Goal: Find specific page/section: Find specific page/section

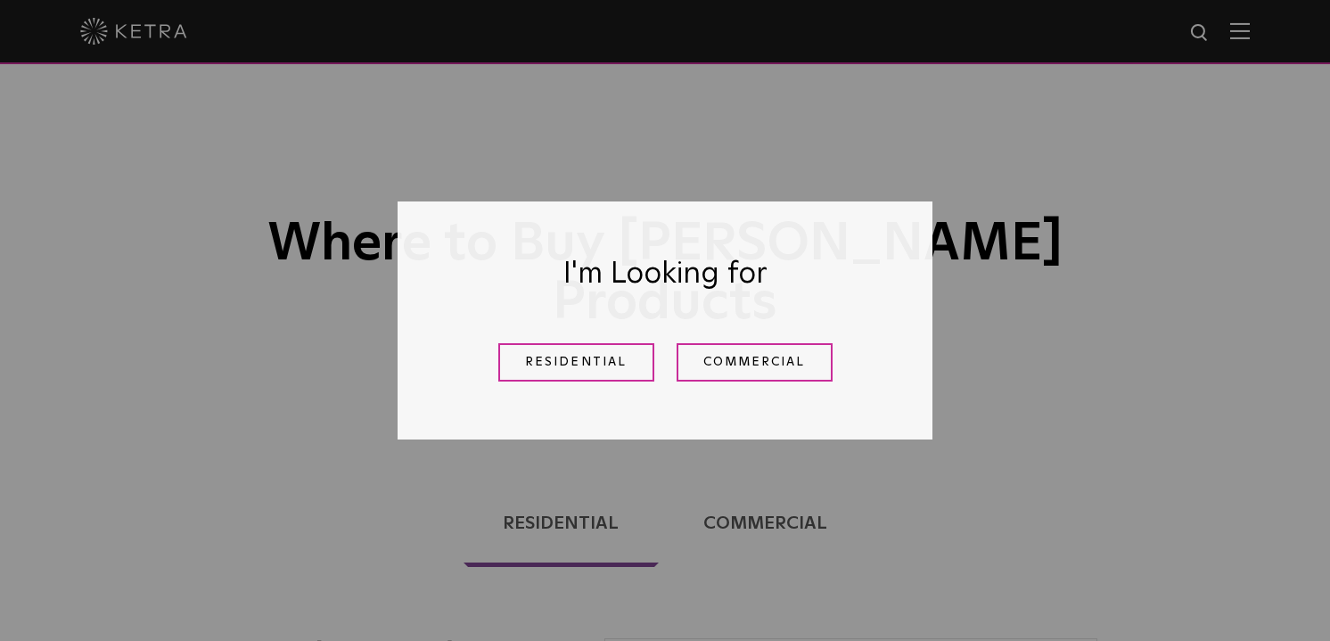
click at [568, 365] on link "Residential" at bounding box center [576, 362] width 156 height 38
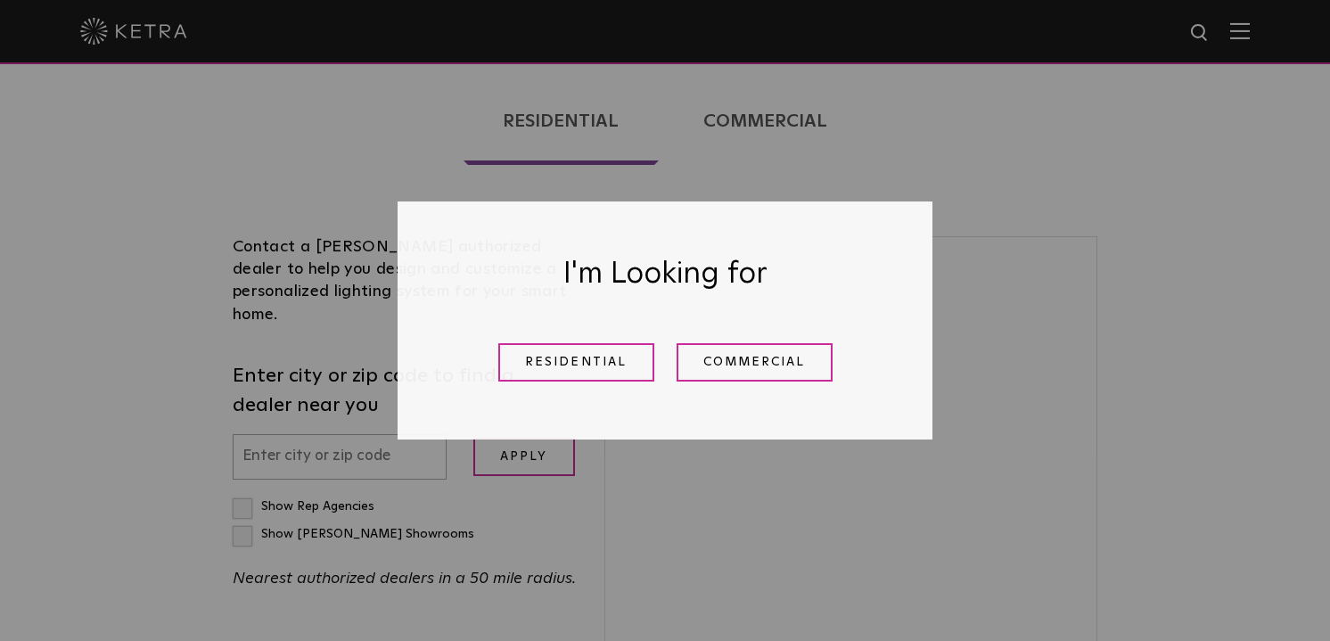
click at [408, 528] on label "Show [PERSON_NAME] Showrooms" at bounding box center [354, 534] width 242 height 12
click at [244, 493] on input "Show [PERSON_NAME] Showrooms" at bounding box center [239, 499] width 12 height 12
checkbox input "true"
click at [379, 493] on div "Show Rep Agencies Show [PERSON_NAME] Showrooms Nearest authorized dealers in a …" at bounding box center [405, 542] width 345 height 99
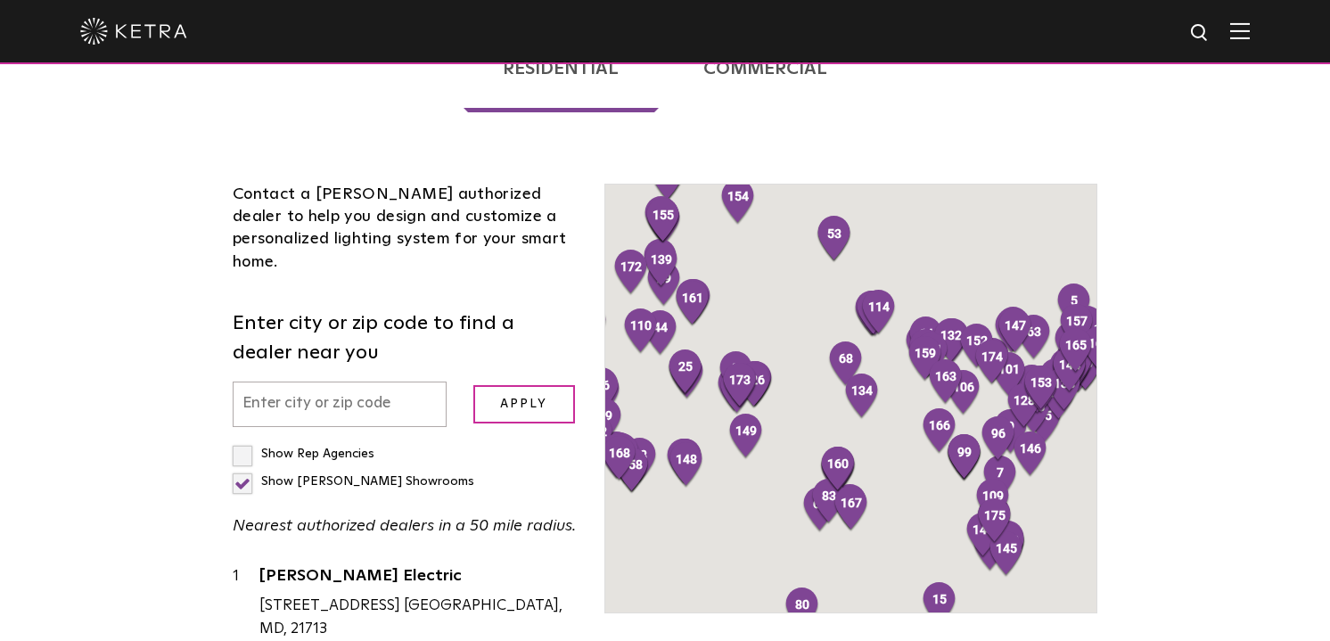
scroll to position [0, 0]
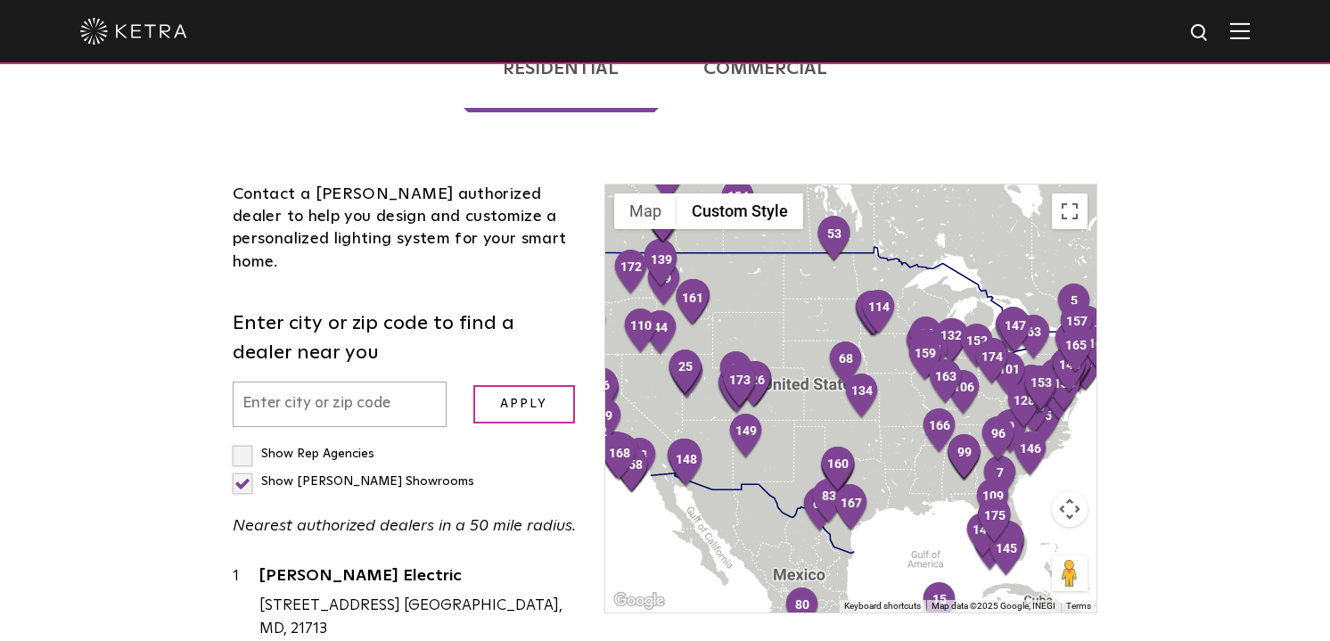
click at [332, 382] on input "text" at bounding box center [340, 404] width 214 height 45
click at [501, 385] on input "Apply" at bounding box center [525, 404] width 102 height 38
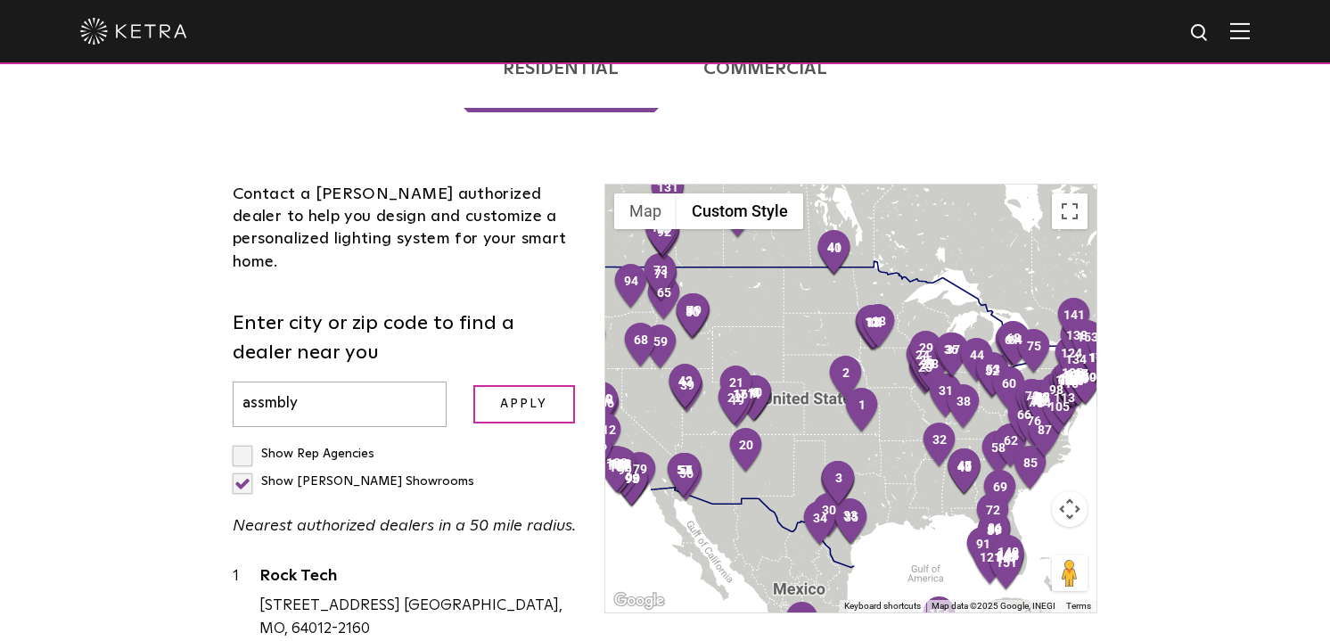
drag, startPoint x: 319, startPoint y: 336, endPoint x: 235, endPoint y: 325, distance: 84.6
click at [235, 382] on input "assmbly" at bounding box center [340, 404] width 214 height 45
paste input "L4L 6E3."
click at [474, 385] on input "Apply" at bounding box center [525, 404] width 102 height 38
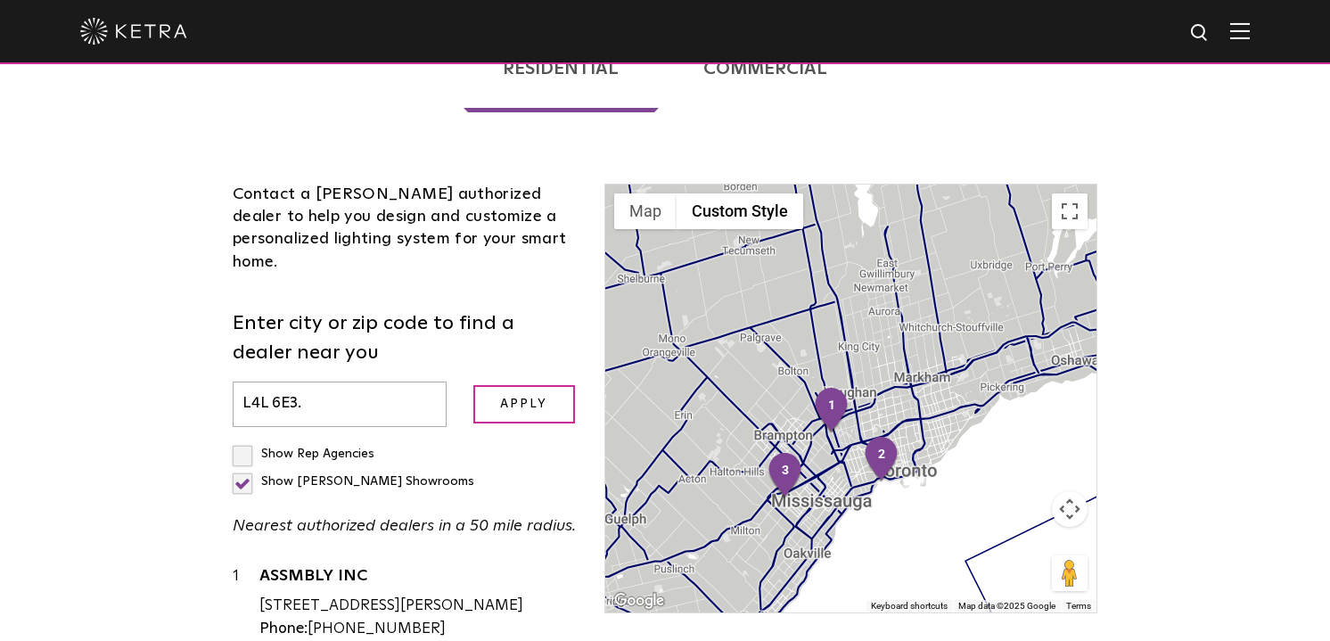
click at [305, 382] on input "L4L 6E3." at bounding box center [340, 404] width 214 height 45
paste input "37215"
type input "37215"
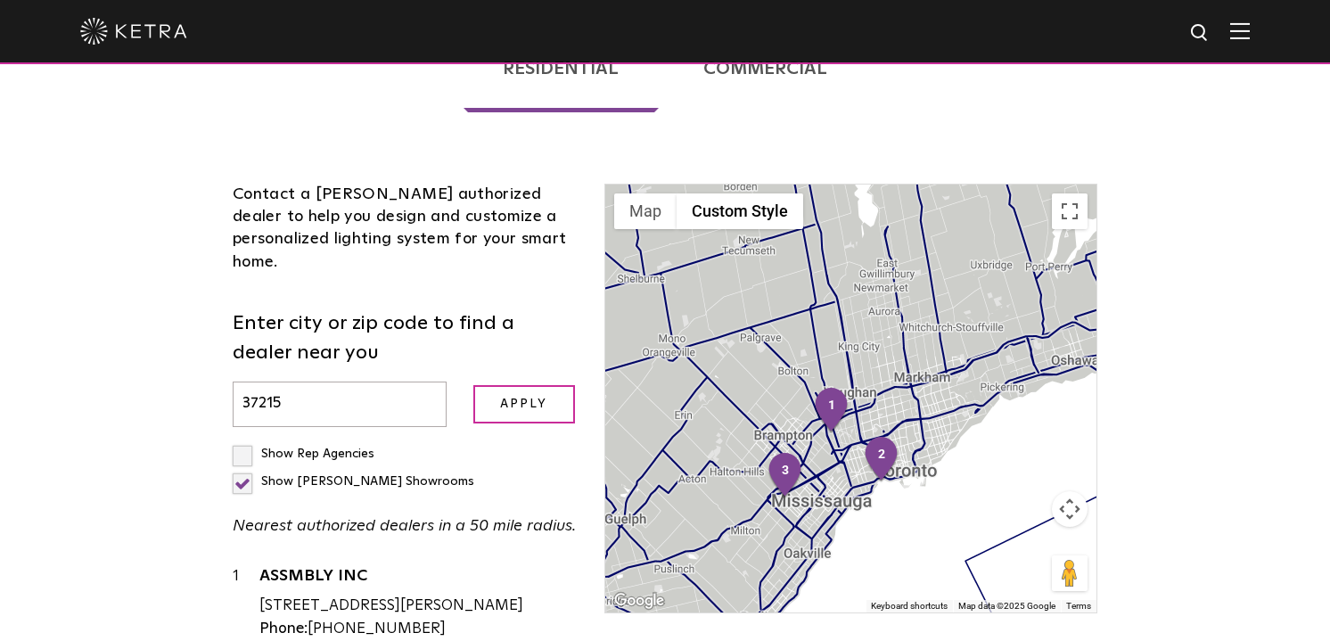
click at [474, 385] on input "Apply" at bounding box center [525, 404] width 102 height 38
